Goal: Task Accomplishment & Management: Complete application form

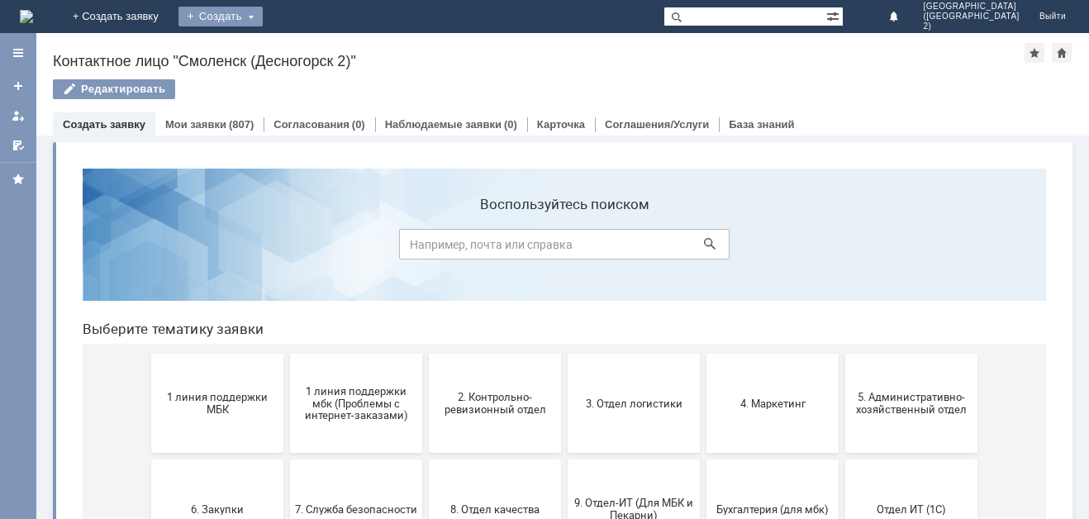
click at [263, 16] on div "Создать" at bounding box center [220, 17] width 84 height 20
click at [307, 54] on link "Заявка" at bounding box center [245, 50] width 126 height 20
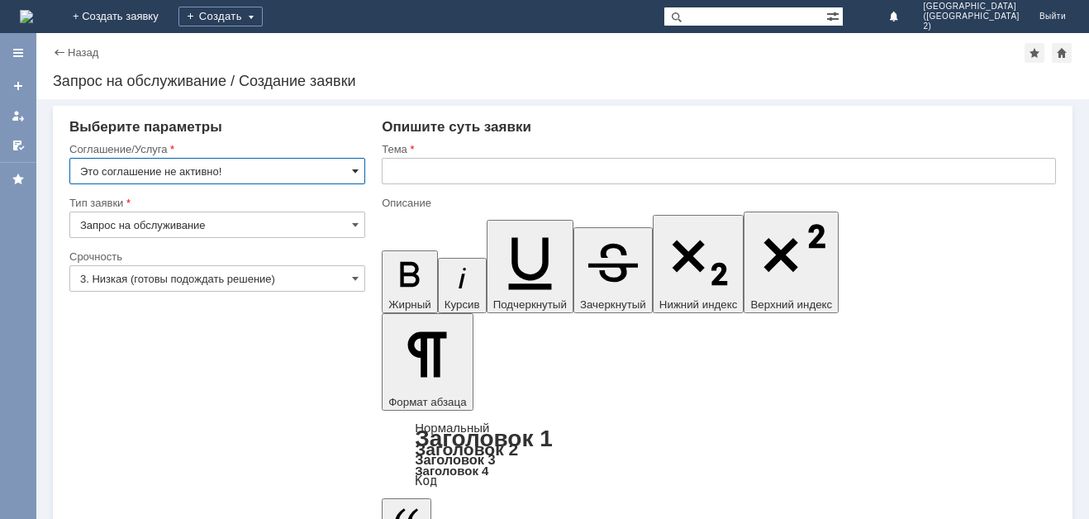
click at [356, 168] on span at bounding box center [355, 170] width 7 height 13
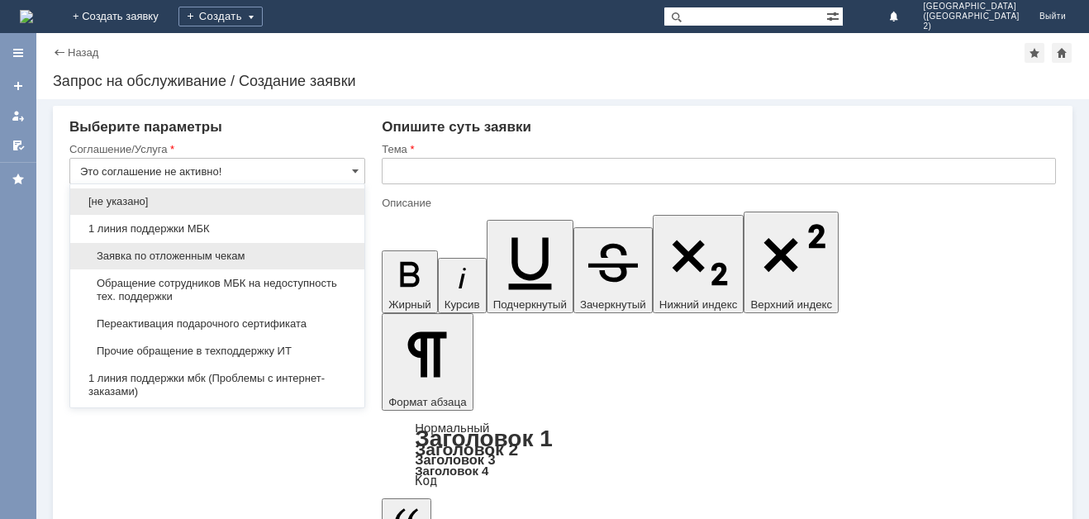
click at [341, 257] on span "Заявка по отложенным чекам" at bounding box center [217, 255] width 274 height 13
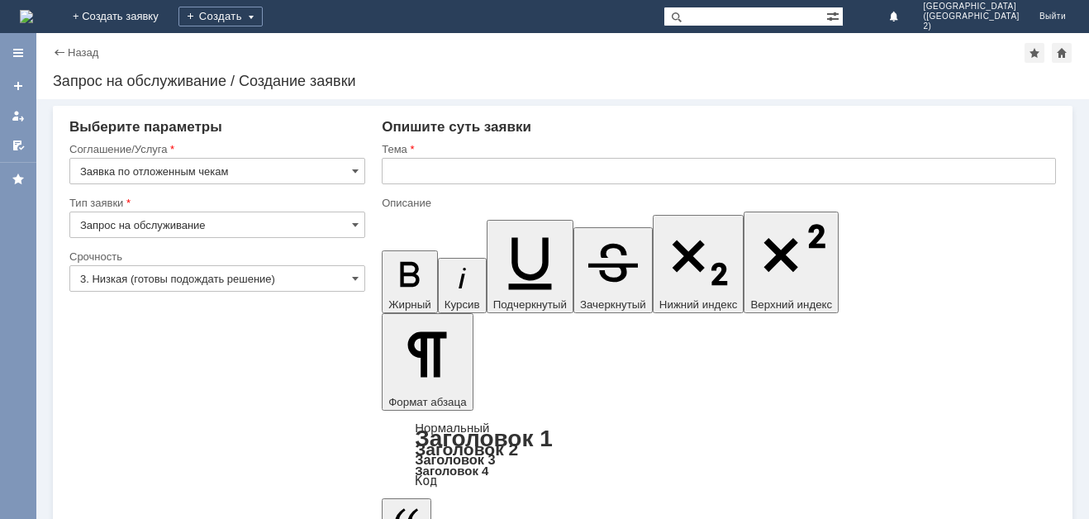
type input "Заявка по отложенным чекам"
click at [356, 277] on span at bounding box center [355, 278] width 7 height 13
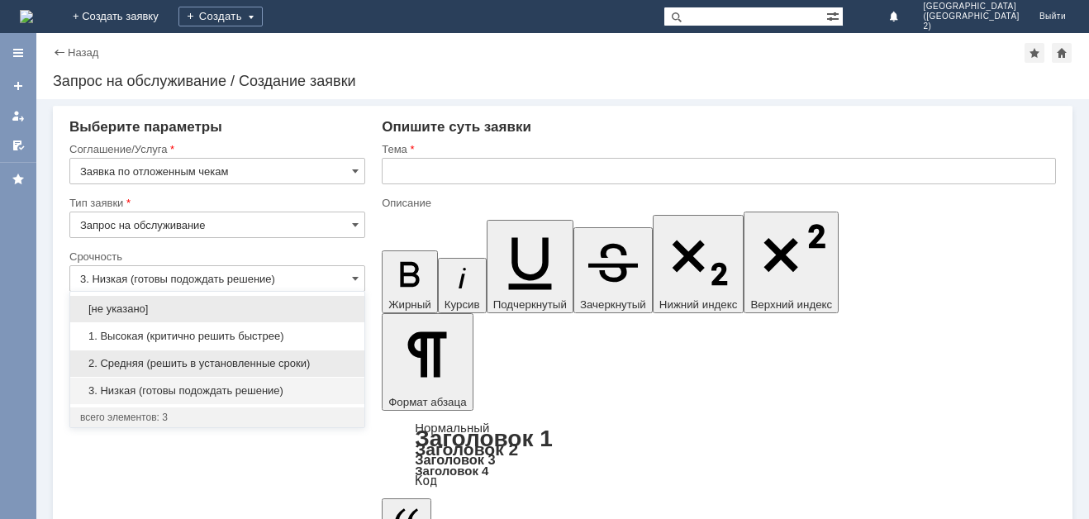
click at [335, 366] on span "2. Средняя (решить в установленные сроки)" at bounding box center [217, 363] width 274 height 13
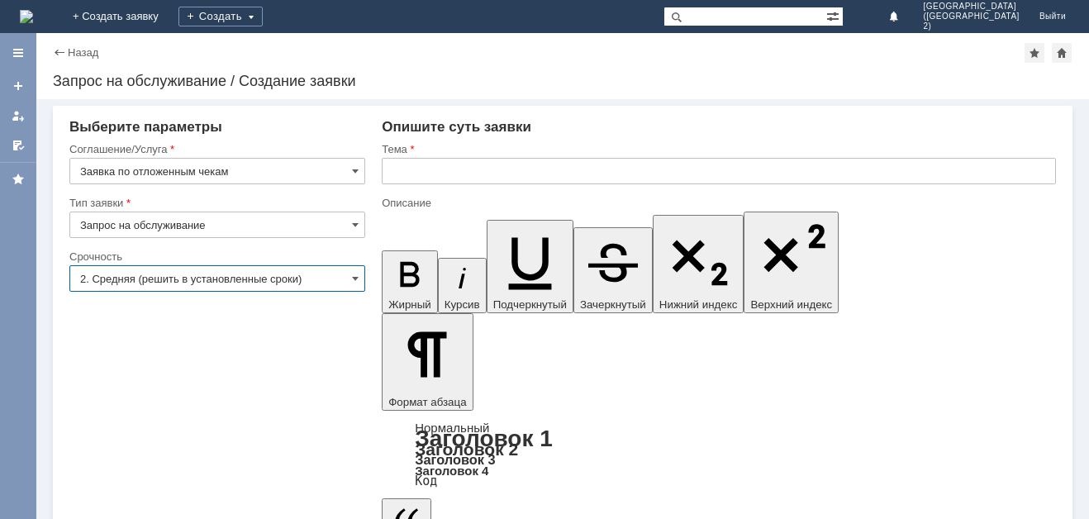
type input "2. Средняя (решить в установленные сроки)"
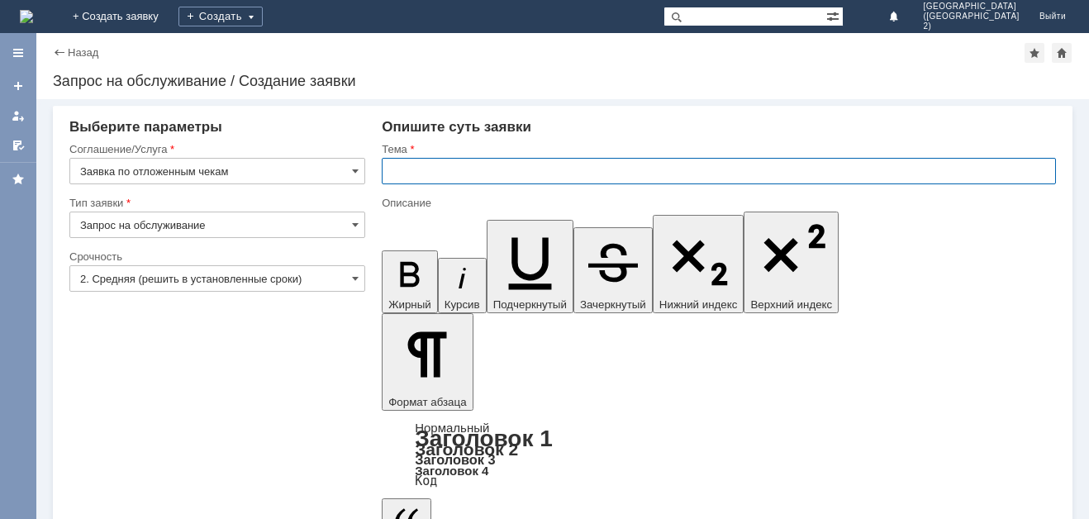
click at [495, 182] on input "text" at bounding box center [719, 171] width 674 height 26
click at [501, 169] on input "отложеные чеки,Прозьба" at bounding box center [719, 171] width 674 height 26
click at [534, 173] on input "отложеные чеки,Просьба" at bounding box center [719, 171] width 674 height 26
type input "отложеные чеки,Просьба удалить отложеные чеки"
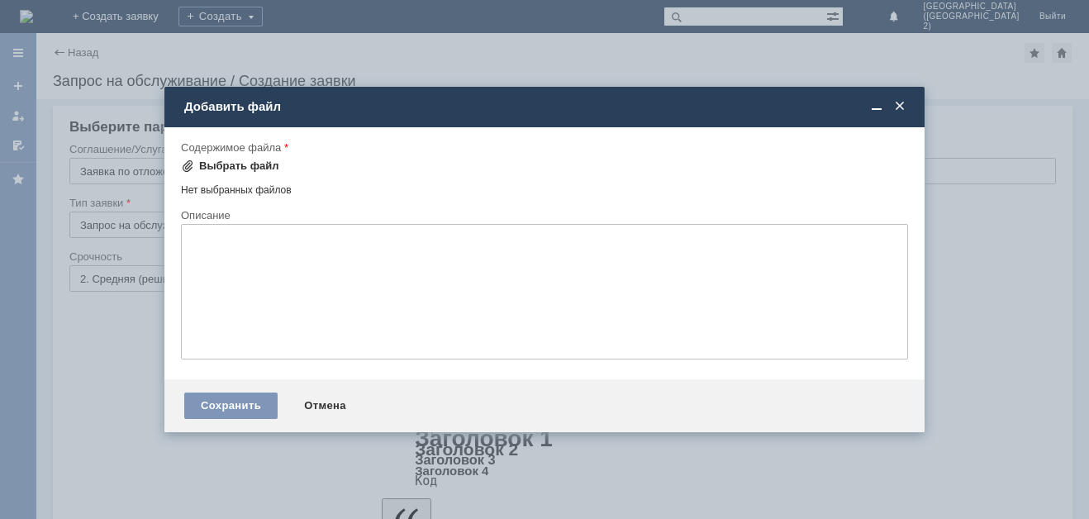
click at [253, 165] on div "Выбрать файл" at bounding box center [239, 165] width 80 height 13
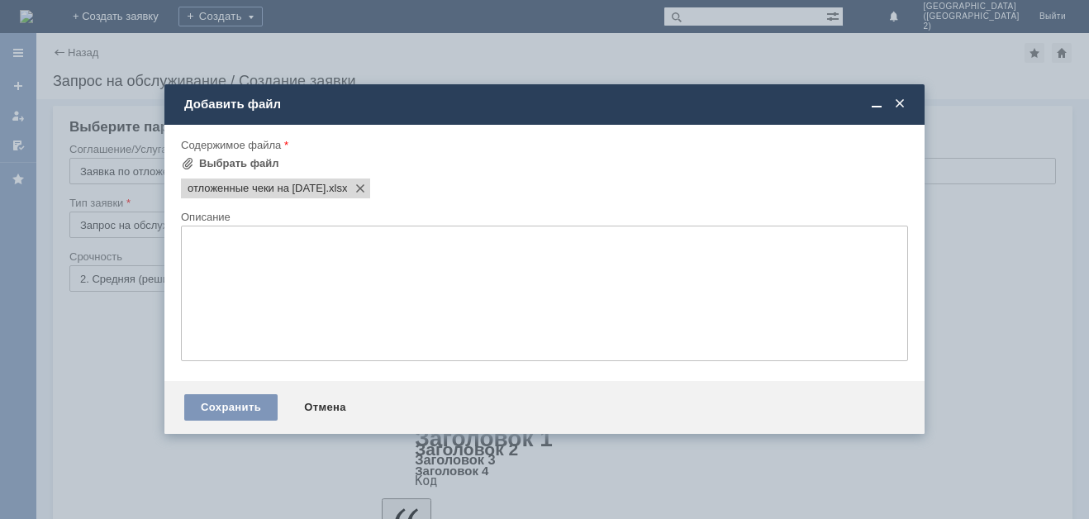
click at [904, 102] on span at bounding box center [899, 104] width 17 height 15
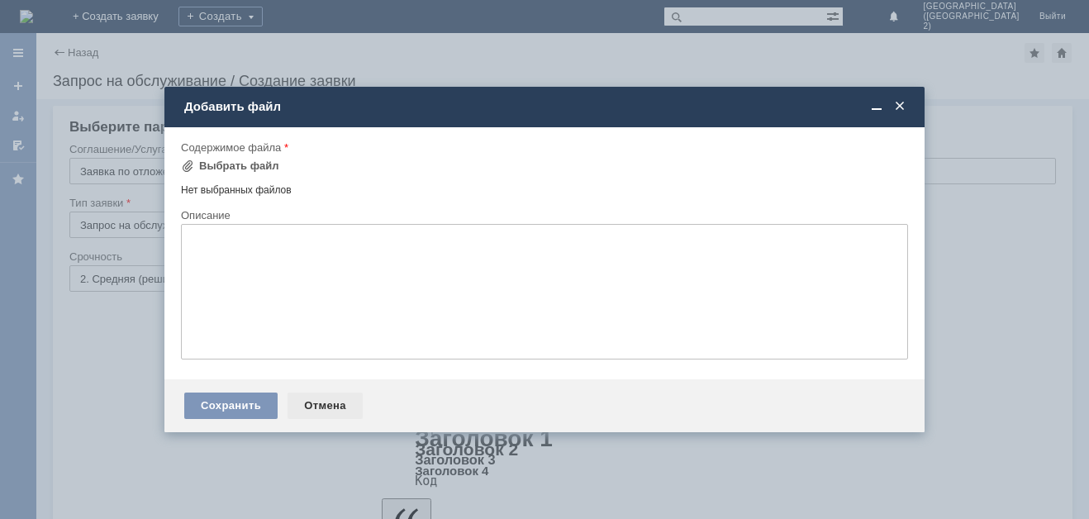
click at [316, 406] on div "Отмена" at bounding box center [324, 405] width 75 height 26
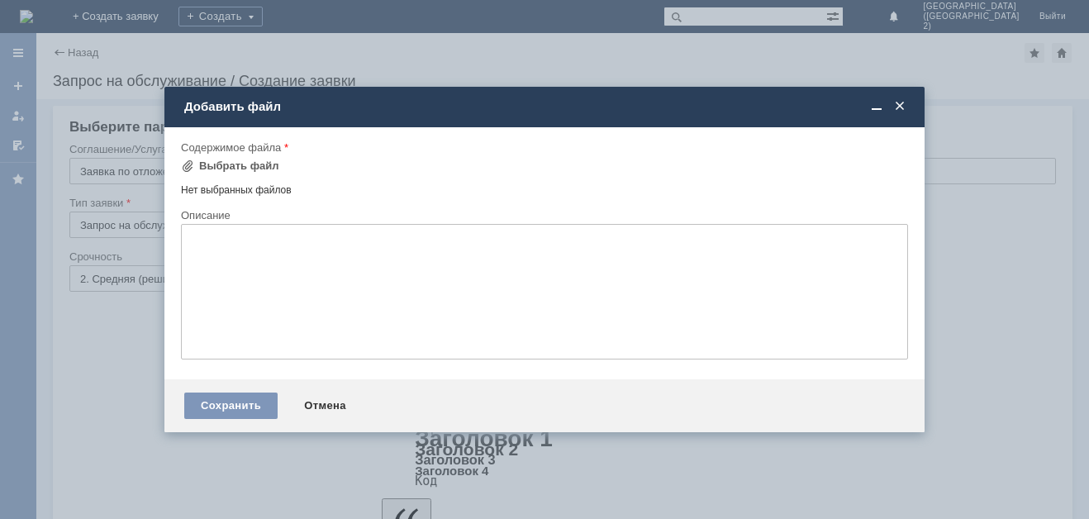
click at [264, 189] on div "Нет выбранных файлов" at bounding box center [544, 187] width 727 height 19
click at [266, 163] on div "Выбрать файл" at bounding box center [239, 165] width 80 height 13
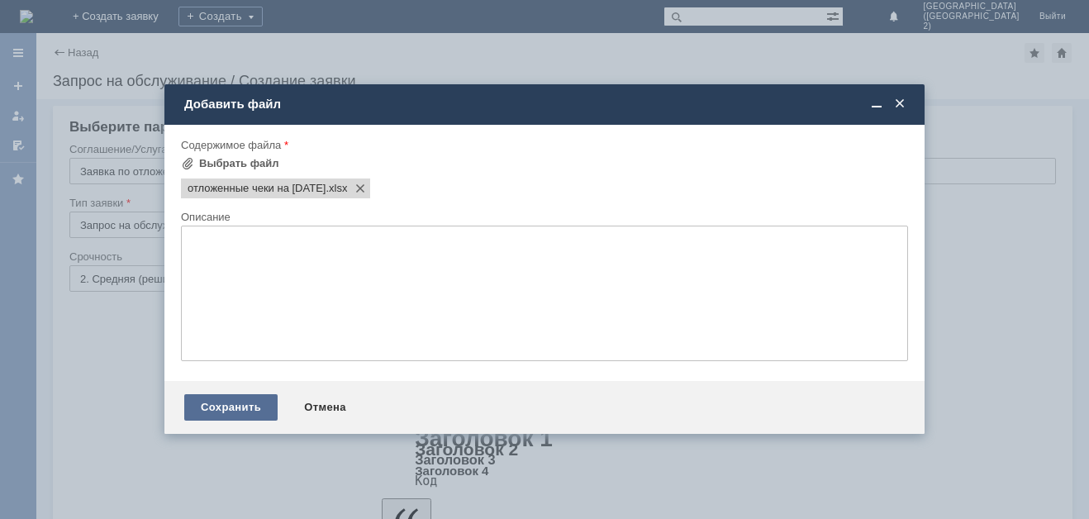
click at [255, 401] on div "Сохранить" at bounding box center [230, 407] width 93 height 26
